Goal: Check status: Check status

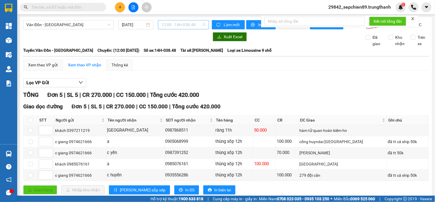
click at [185, 26] on span "12:00 - 14H-038.48" at bounding box center [184, 24] width 44 height 9
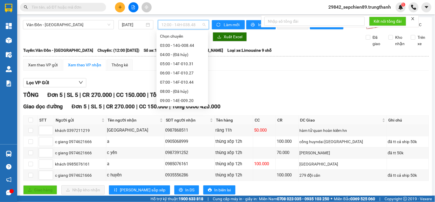
scroll to position [83, 0]
click at [193, 70] on div "15:00 - 14G-008.44" at bounding box center [182, 73] width 45 height 6
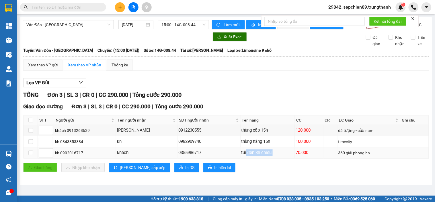
drag, startPoint x: 244, startPoint y: 155, endPoint x: 294, endPoint y: 160, distance: 50.4
click at [294, 158] on tr "kh 0902016717 khách 0355986717 túi đen 3h chiều 70.000 360 giải phóng hn" at bounding box center [227, 152] width 406 height 11
click at [304, 158] on td "70.000" at bounding box center [309, 152] width 29 height 11
drag, startPoint x: 323, startPoint y: 157, endPoint x: 282, endPoint y: 157, distance: 41.0
click at [283, 157] on tr "kh 0902016717 khách 0355986717 túi đen 3h chiều 70.000 360 giải phóng hn" at bounding box center [227, 152] width 406 height 11
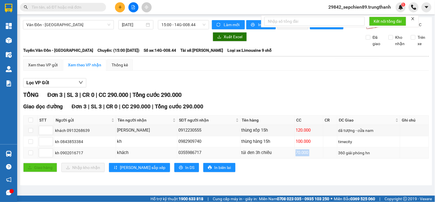
click at [275, 156] on div "túi đen 3h chiều" at bounding box center [268, 152] width 52 height 7
drag, startPoint x: 266, startPoint y: 158, endPoint x: 221, endPoint y: 158, distance: 44.8
click at [221, 158] on tr "kh 0902016717 khách 0355986717 túi đen 3h chiều 70.000 360 giải phóng hn" at bounding box center [227, 152] width 406 height 11
click at [221, 156] on div "0355986717" at bounding box center [208, 152] width 61 height 7
drag, startPoint x: 233, startPoint y: 158, endPoint x: 273, endPoint y: 161, distance: 40.3
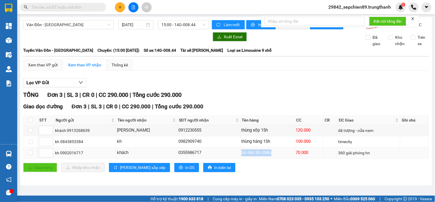
click at [273, 158] on tr "kh 0902016717 khách 0355986717 túi đen 3h chiều 70.000 360 giải phóng hn" at bounding box center [227, 152] width 406 height 11
click at [273, 156] on div "túi đen 3h chiều" at bounding box center [268, 152] width 52 height 7
drag, startPoint x: 274, startPoint y: 159, endPoint x: 237, endPoint y: 159, distance: 37.3
click at [237, 158] on tr "kh 0902016717 khách 0355986717 túi đen 3h chiều 70.000 360 giải phóng hn" at bounding box center [227, 152] width 406 height 11
click at [237, 156] on div "0355986717" at bounding box center [208, 152] width 61 height 7
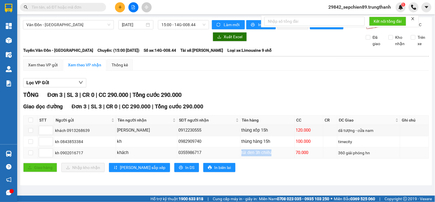
drag, startPoint x: 238, startPoint y: 158, endPoint x: 279, endPoint y: 161, distance: 41.1
click at [277, 158] on td "túi đen 3h chiều" at bounding box center [268, 152] width 55 height 11
click at [279, 156] on div "túi đen 3h chiều" at bounding box center [268, 152] width 52 height 7
drag, startPoint x: 277, startPoint y: 158, endPoint x: 232, endPoint y: 158, distance: 44.2
click at [232, 158] on tr "kh 0902016717 khách 0355986717 túi đen 3h chiều 70.000 360 giải phóng hn" at bounding box center [227, 152] width 406 height 11
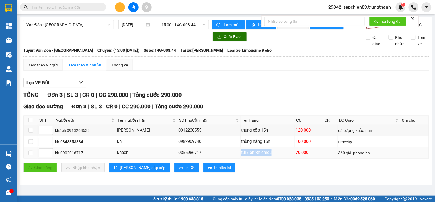
click at [232, 156] on div "0355986717" at bounding box center [208, 152] width 61 height 7
drag, startPoint x: 258, startPoint y: 161, endPoint x: 281, endPoint y: 164, distance: 23.2
click at [280, 164] on div "Giao dọc đường Đơn 3 | SL 3 | CR 0 | CC 290.000 | Tổng cước 290.000 STT Người g…" at bounding box center [226, 139] width 406 height 74
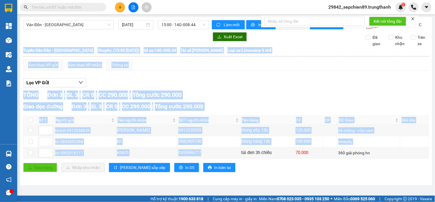
click at [284, 167] on div "Giao dọc đường Đơn 3 | SL 3 | CR 0 | CC 290.000 | Tổng cước 290.000 STT Người g…" at bounding box center [226, 139] width 406 height 74
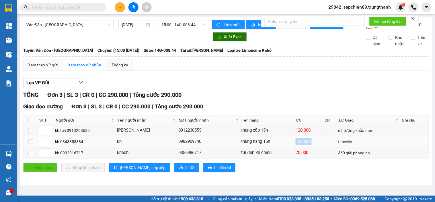
drag, startPoint x: 323, startPoint y: 150, endPoint x: 336, endPoint y: 150, distance: 13.2
click at [335, 147] on tr "kh 0843853384 kh 0982909740 thùng hàng 15h 100.000 timecity" at bounding box center [227, 141] width 406 height 11
click at [340, 147] on td "timecity" at bounding box center [369, 141] width 63 height 11
drag, startPoint x: 245, startPoint y: 148, endPoint x: 236, endPoint y: 149, distance: 9.5
click at [236, 147] on tr "kh 0843853384 kh 0982909740 thùng hàng 15h 100.000 timecity" at bounding box center [227, 141] width 406 height 11
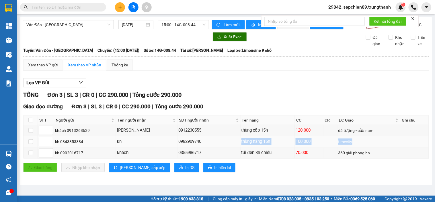
click at [236, 145] on div "0982909740" at bounding box center [208, 141] width 61 height 7
drag, startPoint x: 236, startPoint y: 149, endPoint x: 323, endPoint y: 149, distance: 87.8
click at [323, 147] on tr "kh 0843853384 kh 0982909740 thùng hàng 15h 100.000 timecity" at bounding box center [227, 141] width 406 height 11
click at [324, 147] on td at bounding box center [331, 141] width 14 height 11
